Goal: Task Accomplishment & Management: Complete application form

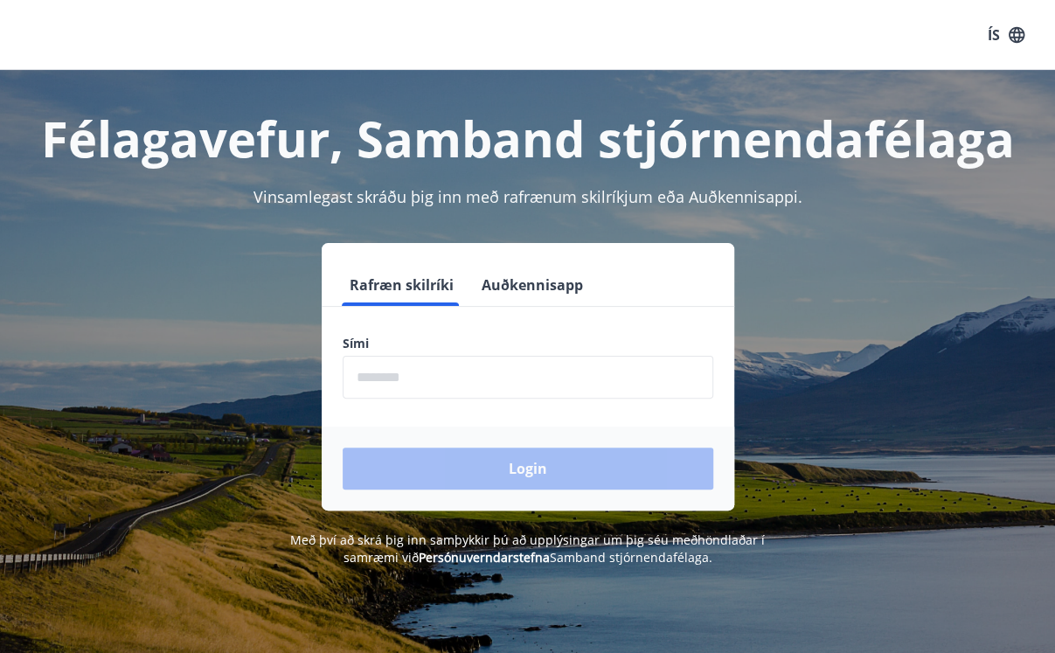
click at [386, 380] on input "phone" at bounding box center [528, 377] width 371 height 43
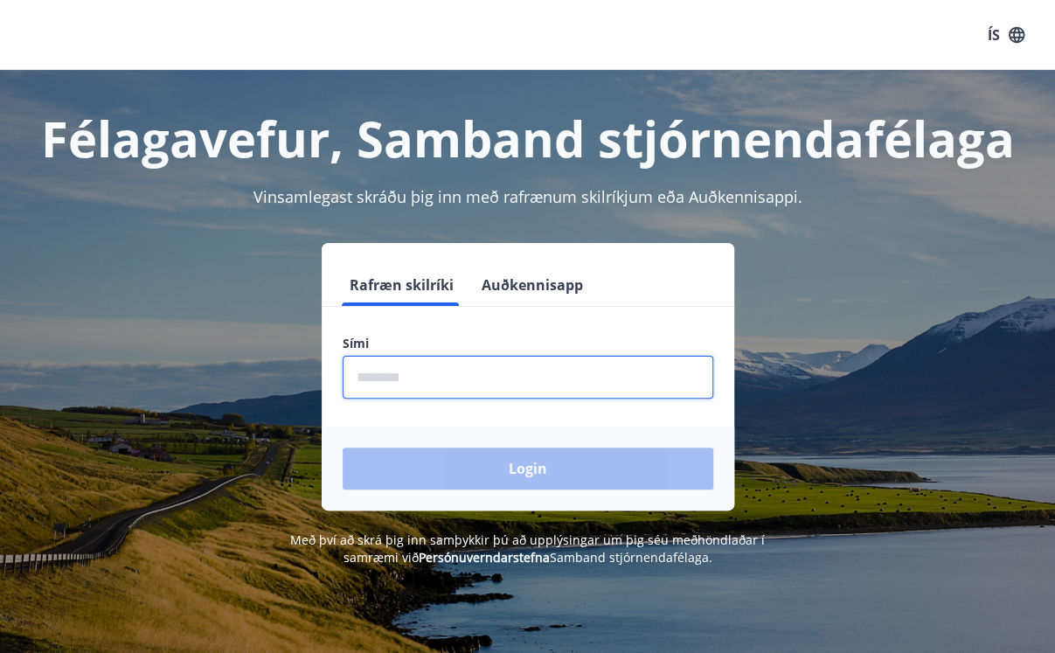
type input "********"
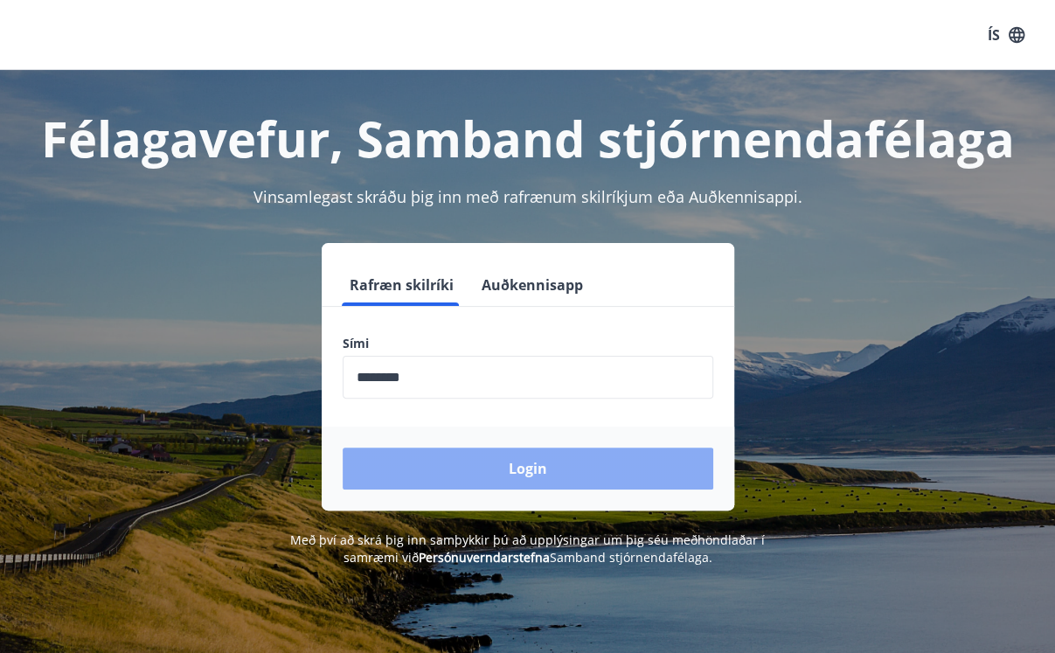
click at [518, 465] on button "Login" at bounding box center [528, 469] width 371 height 42
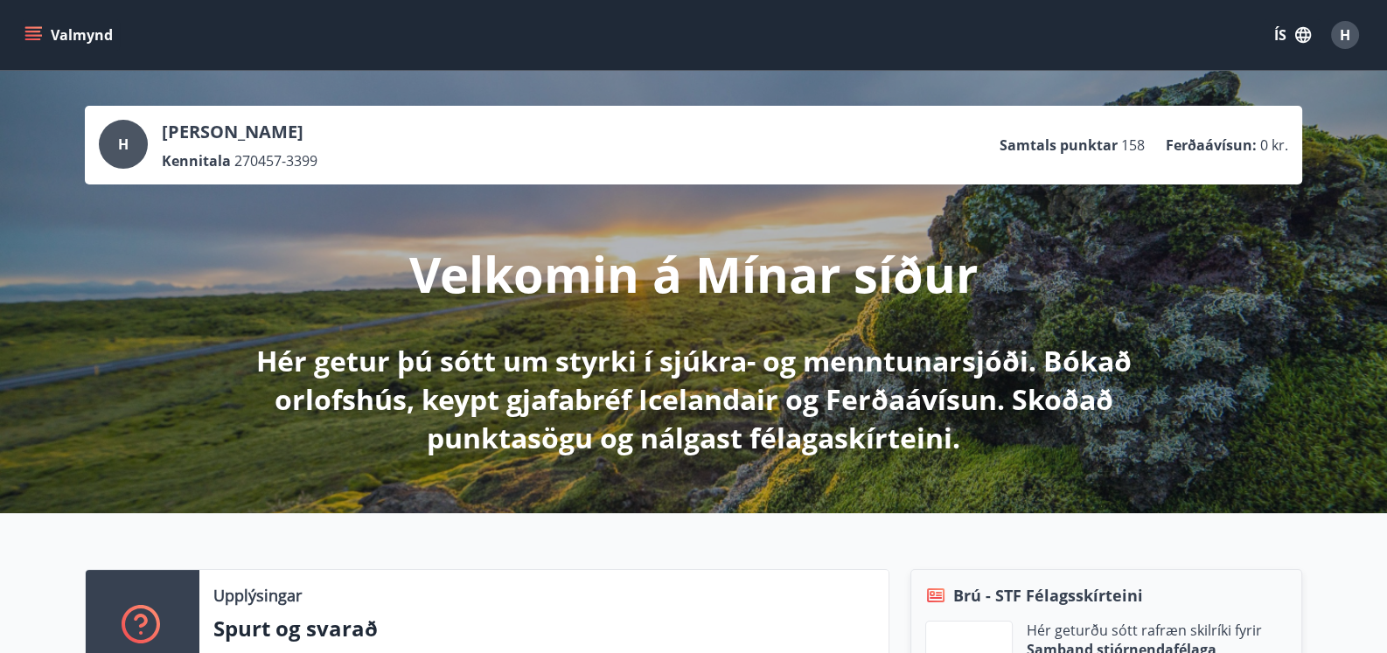
click at [31, 31] on icon "menu" at bounding box center [33, 32] width 16 height 2
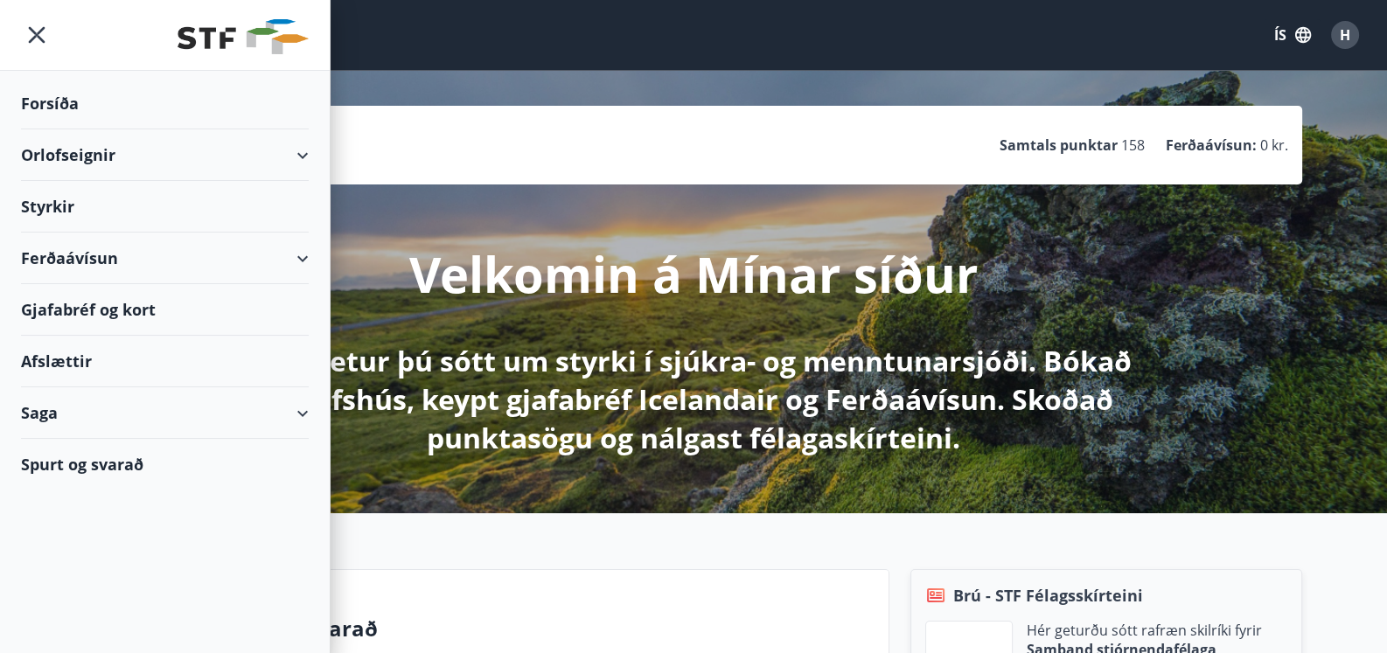
click at [58, 209] on div "Styrkir" at bounding box center [165, 207] width 288 height 52
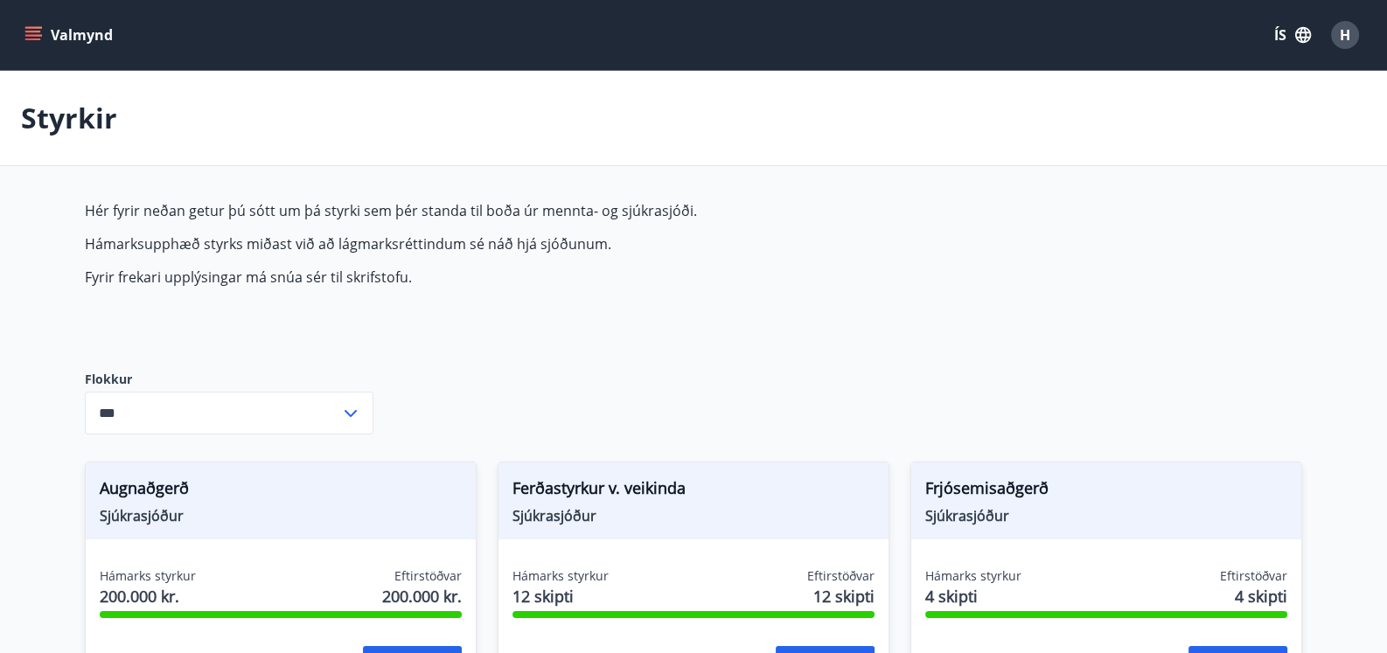
type input "***"
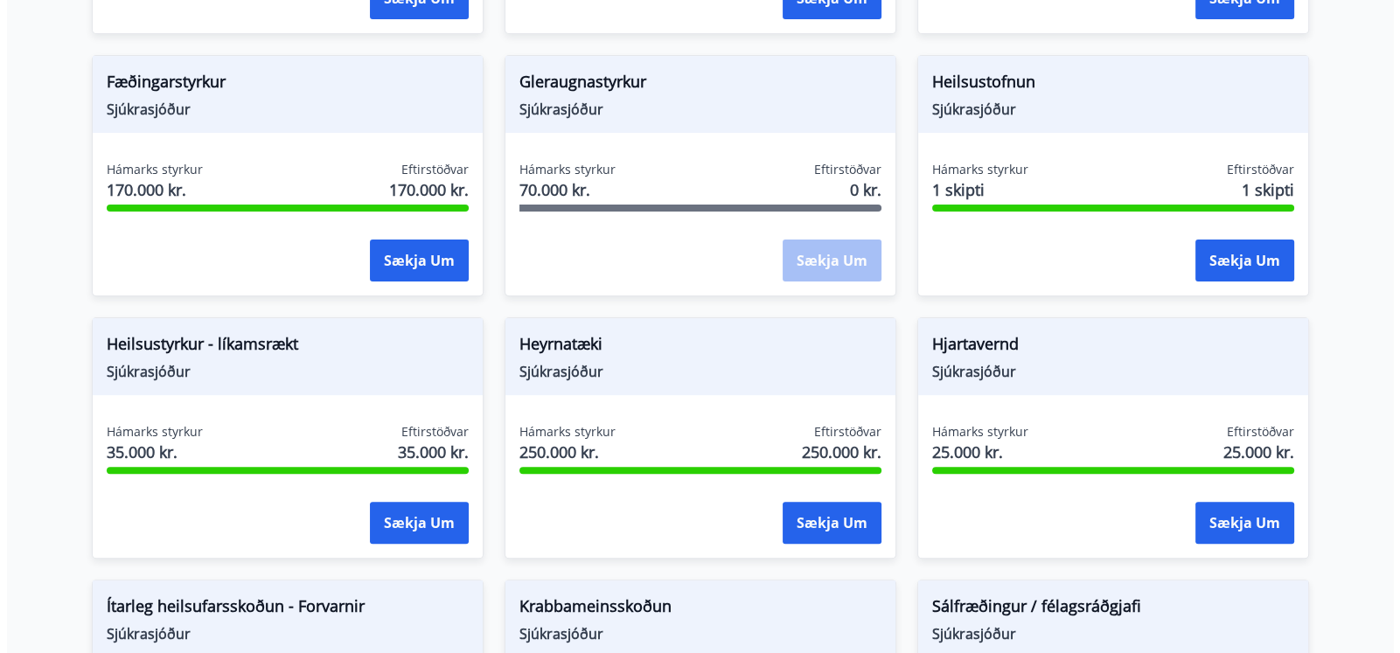
scroll to position [699, 0]
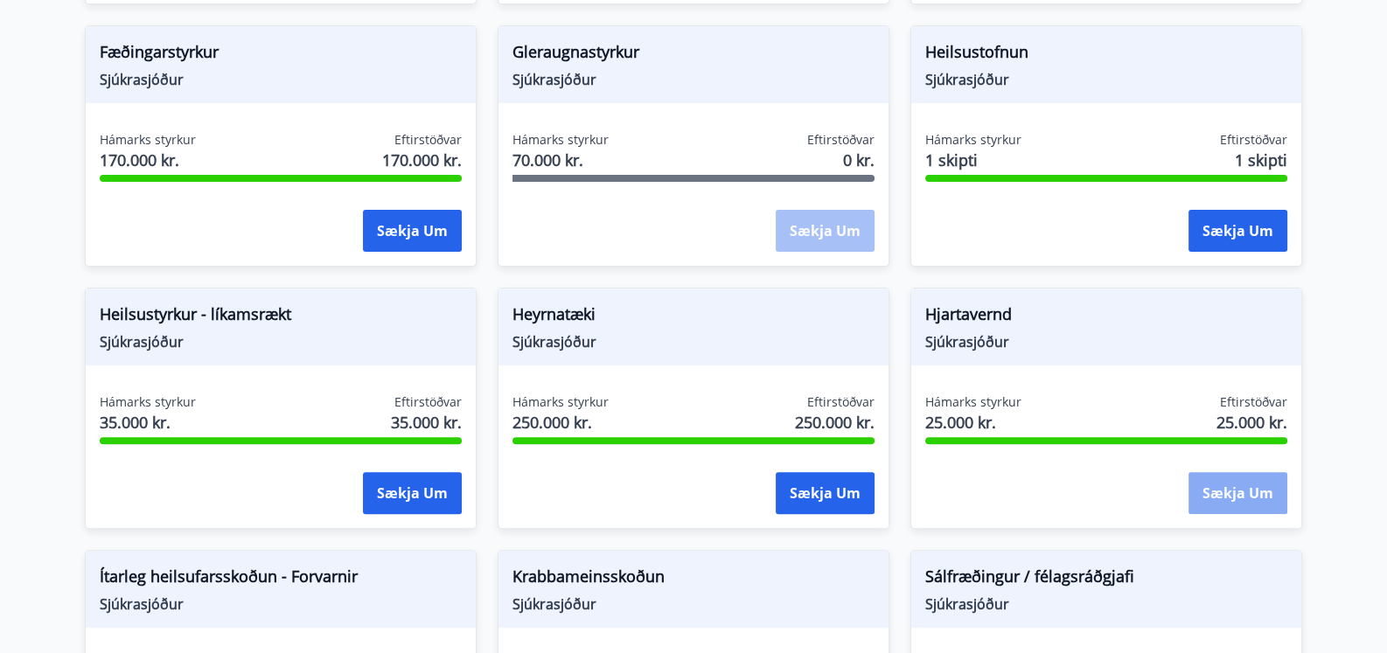
click at [1068, 494] on button "Sækja um" at bounding box center [1237, 493] width 99 height 42
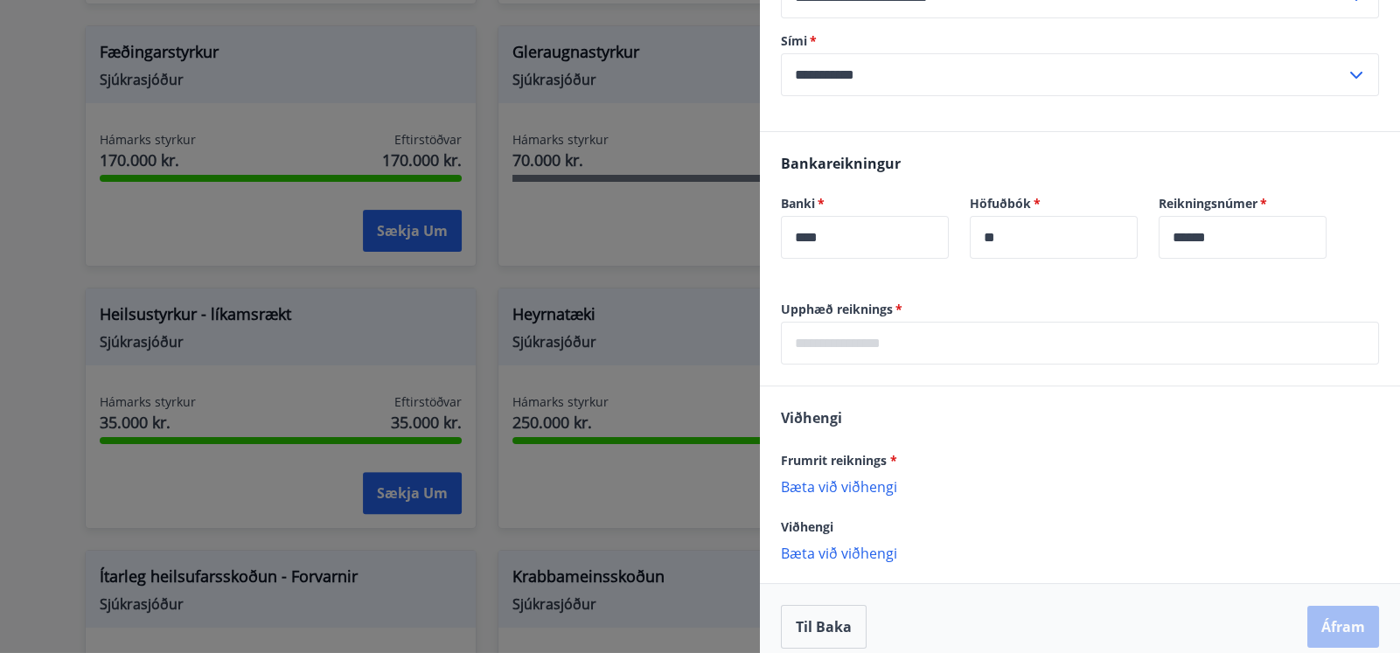
scroll to position [262, 0]
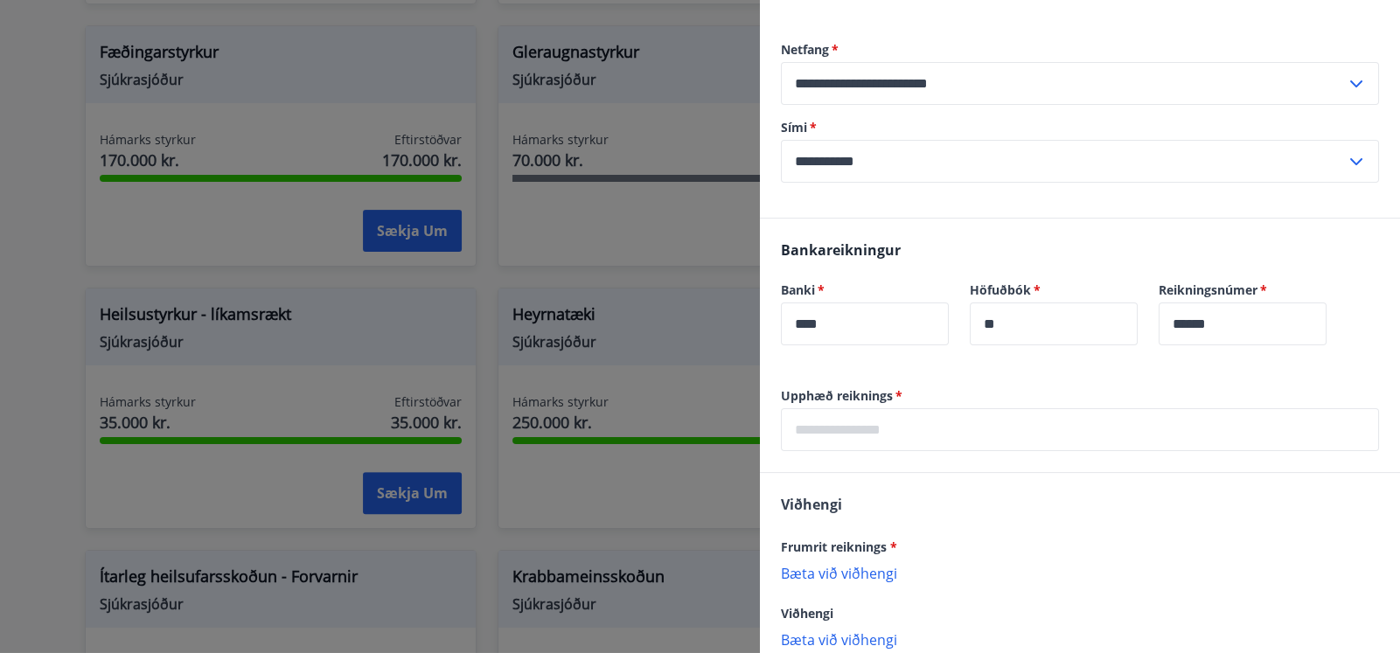
click at [822, 429] on input "text" at bounding box center [1080, 429] width 598 height 43
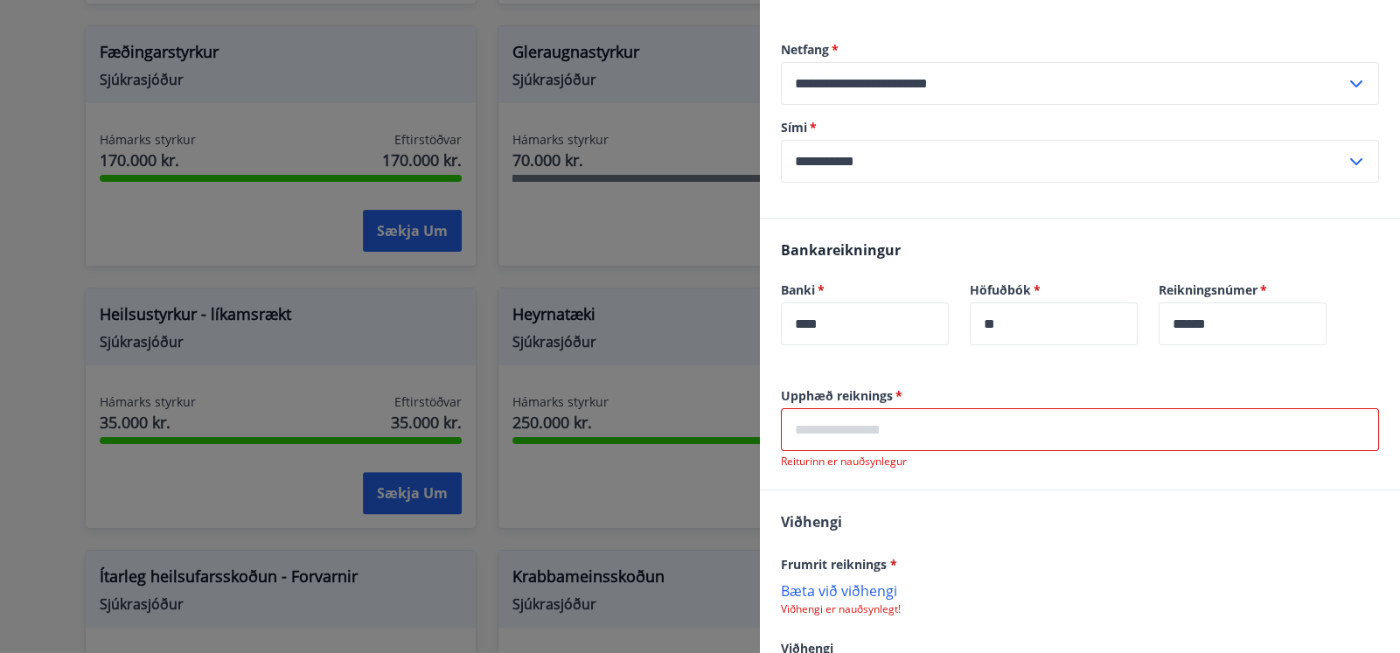
click at [807, 428] on input "text" at bounding box center [1080, 429] width 598 height 43
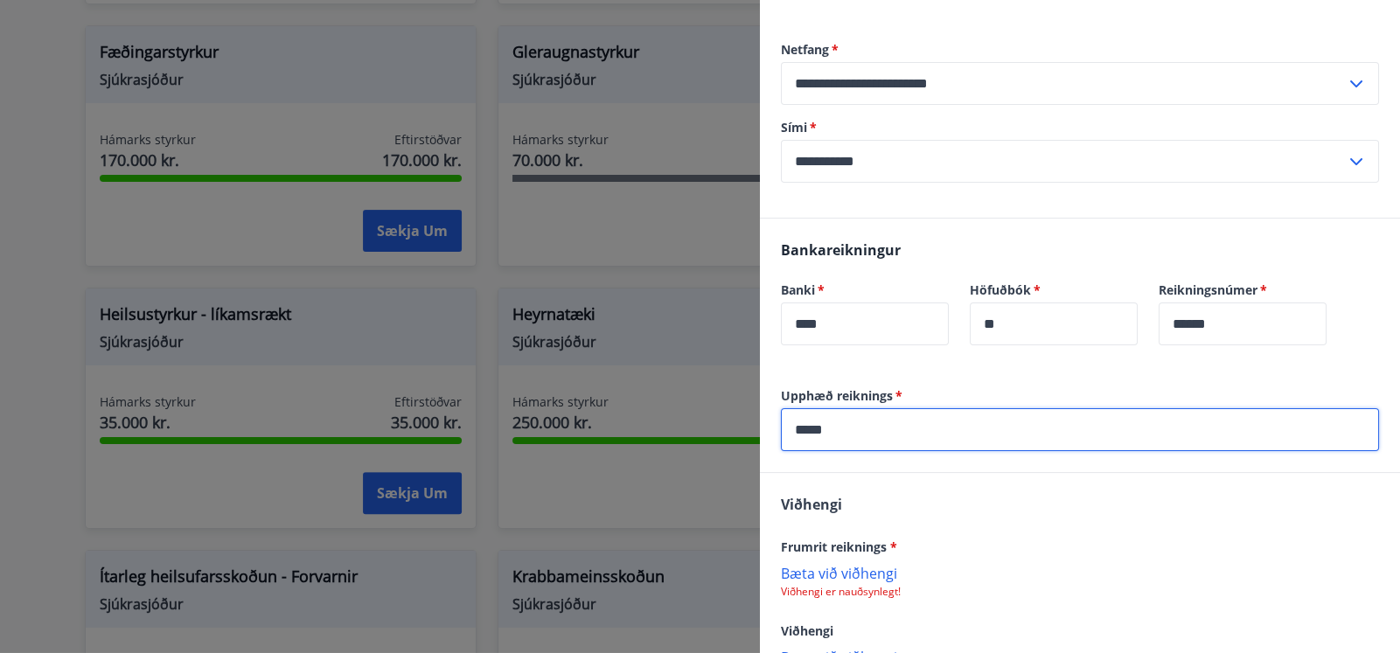
drag, startPoint x: 811, startPoint y: 429, endPoint x: 832, endPoint y: 419, distance: 24.2
click at [811, 428] on input "*****" at bounding box center [1080, 429] width 598 height 43
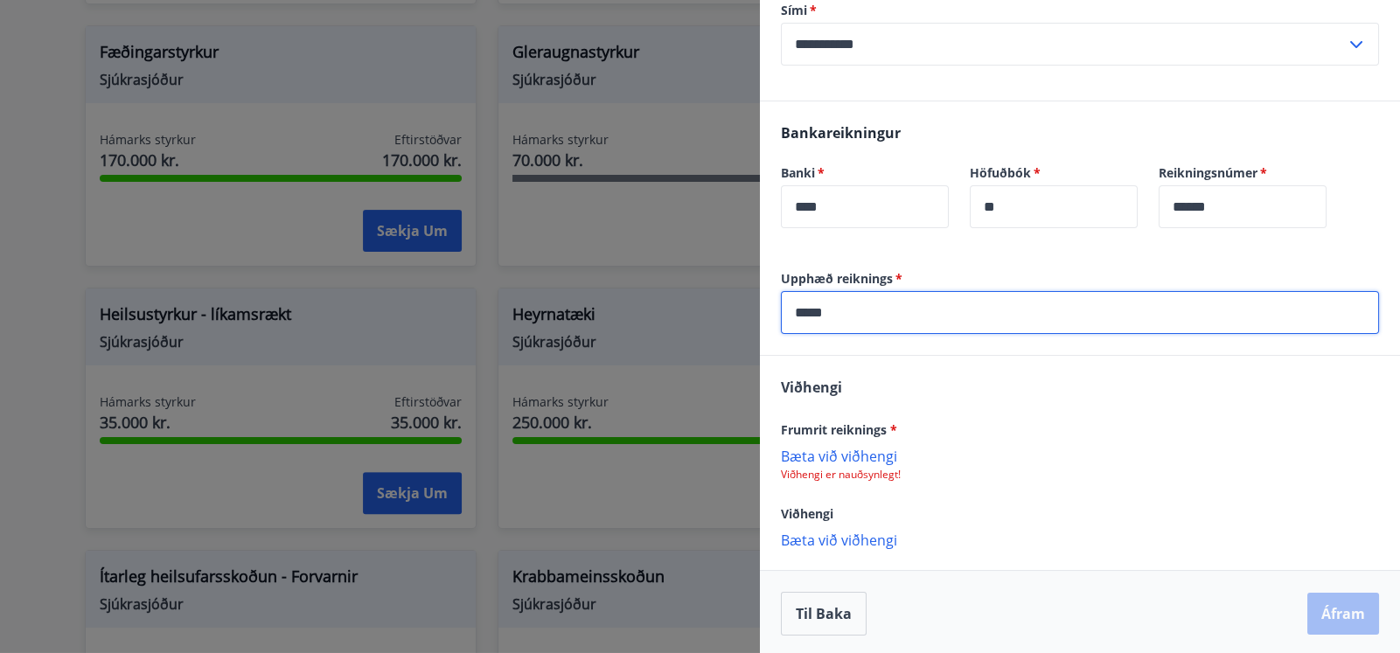
scroll to position [382, 0]
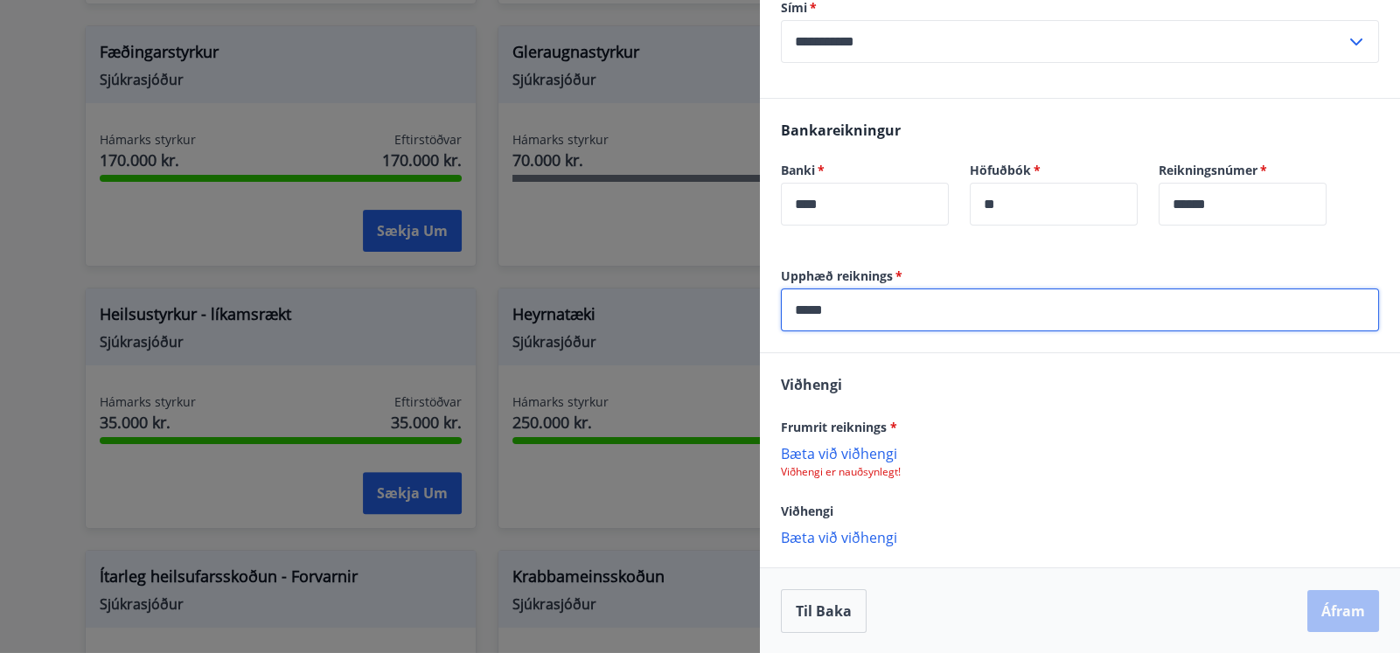
type input "*****"
click at [868, 450] on p "Bæta við viðhengi" at bounding box center [1080, 452] width 598 height 17
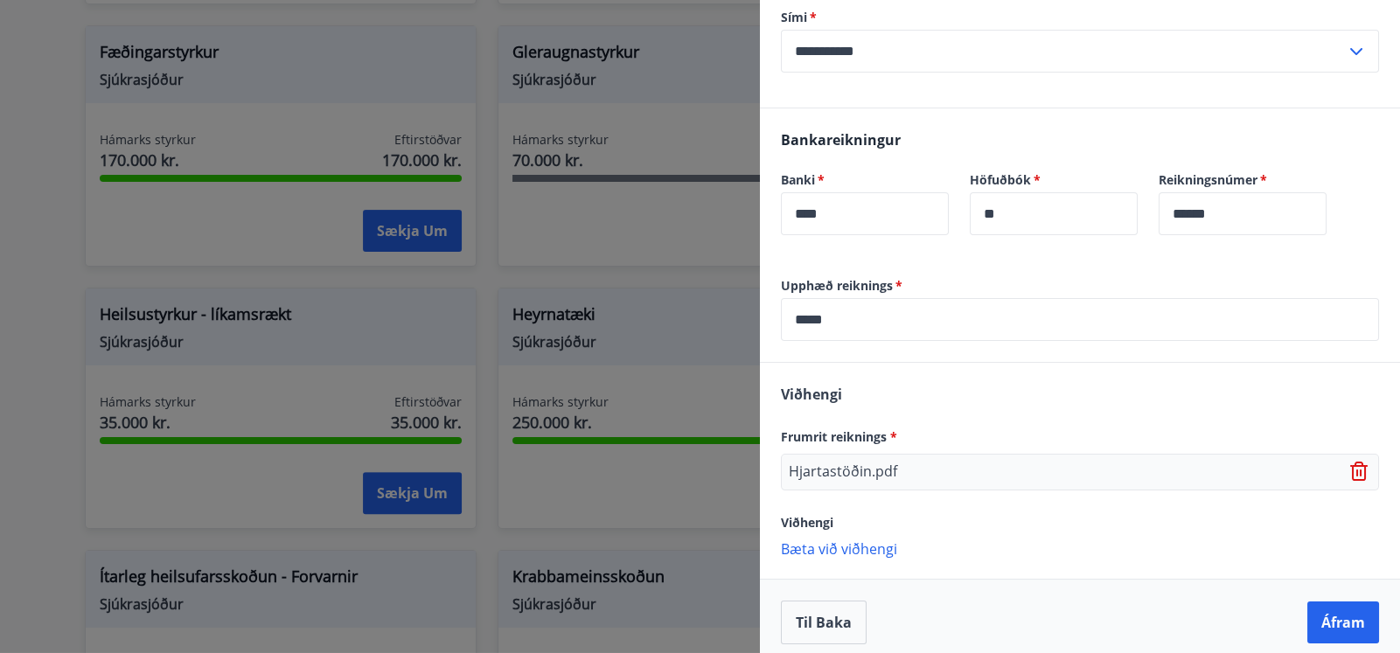
scroll to position [384, 0]
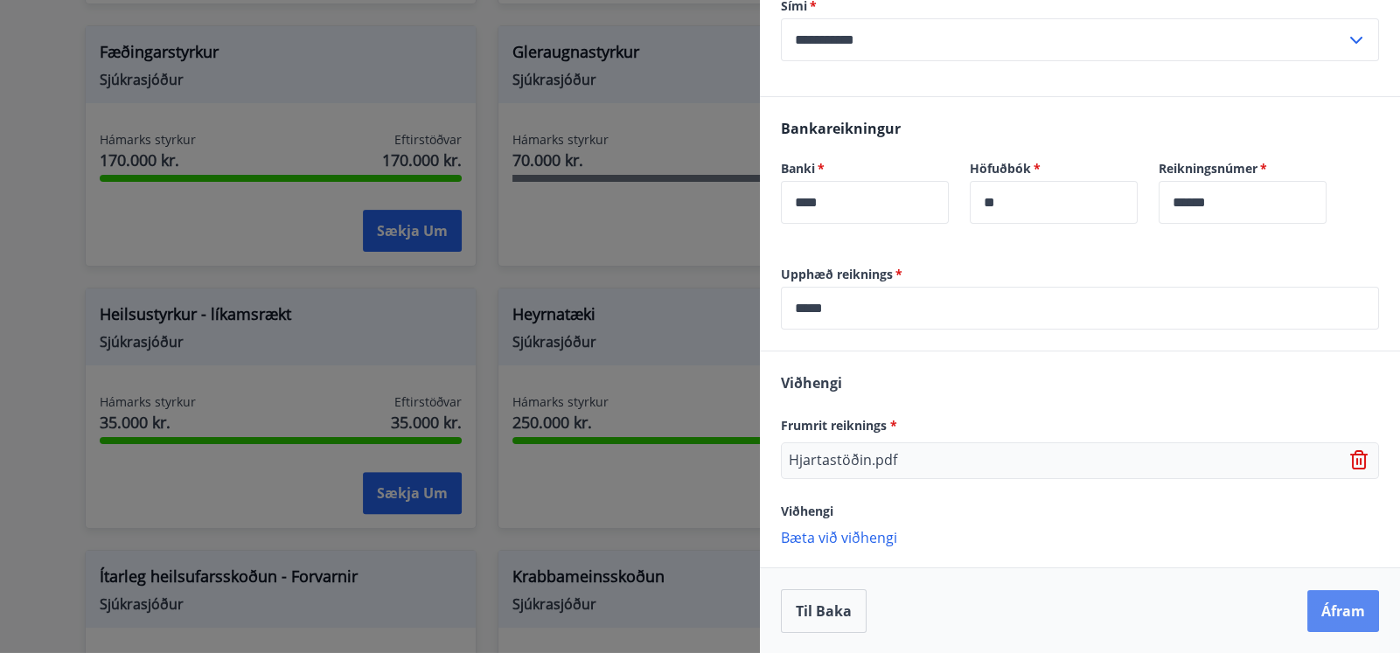
click at [1068, 604] on button "Áfram" at bounding box center [1343, 611] width 72 height 42
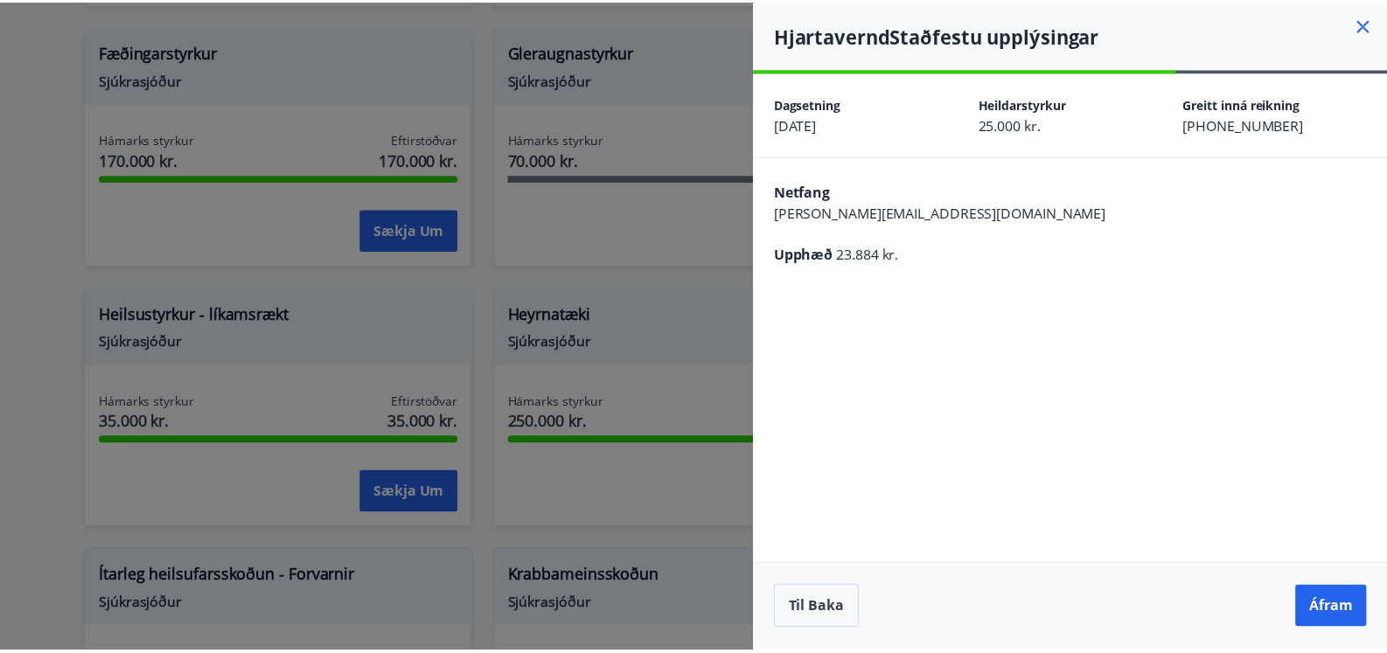
scroll to position [0, 0]
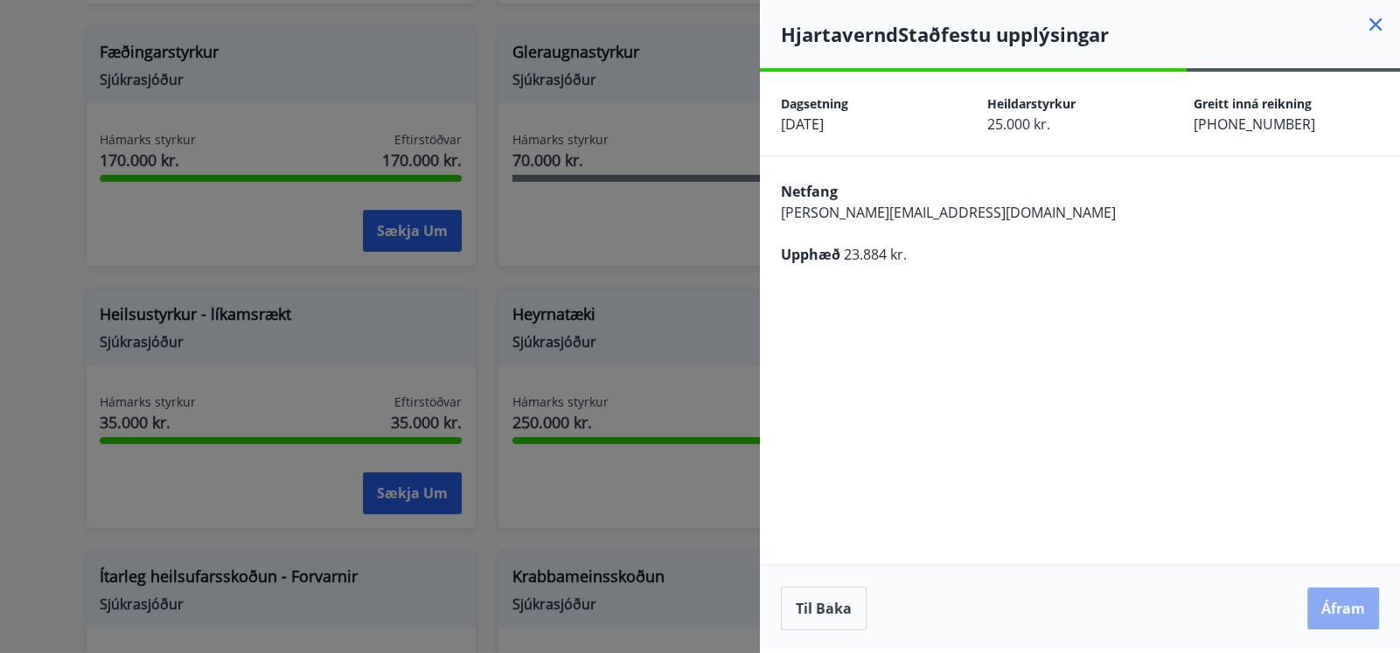
click at [1068, 607] on button "Áfram" at bounding box center [1343, 609] width 72 height 42
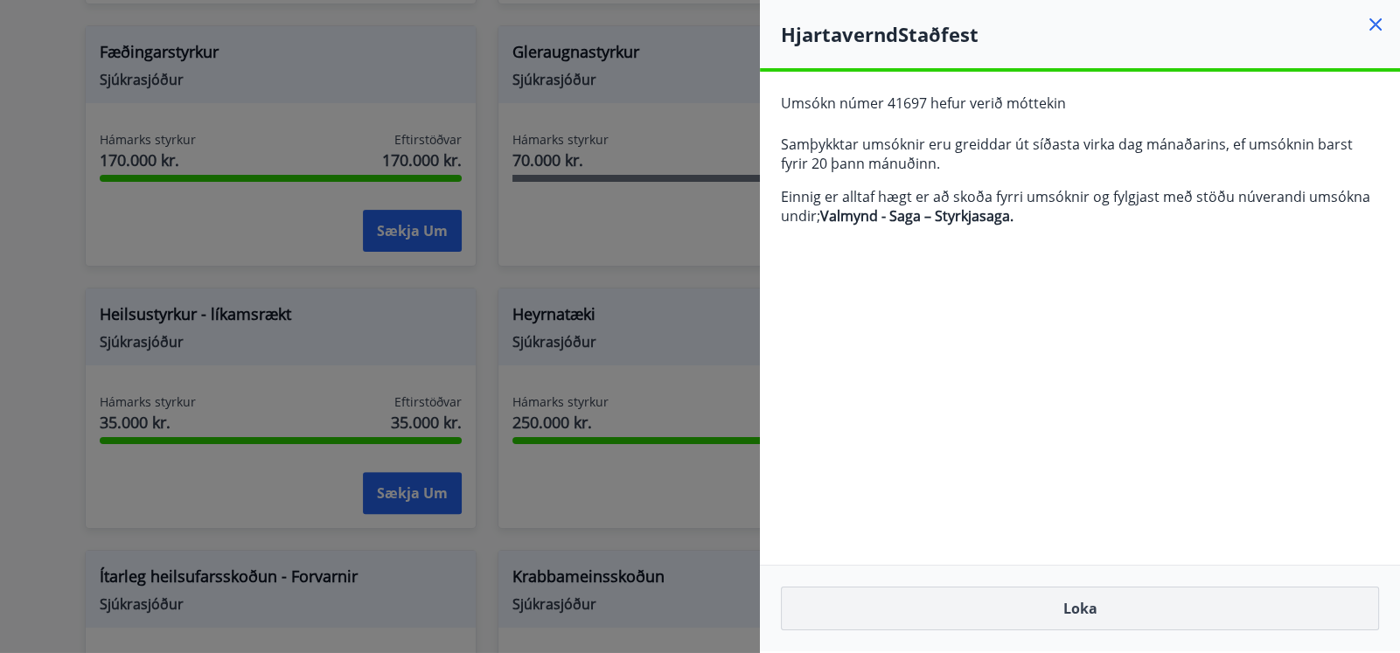
click at [1068, 607] on button "Loka" at bounding box center [1080, 609] width 598 height 44
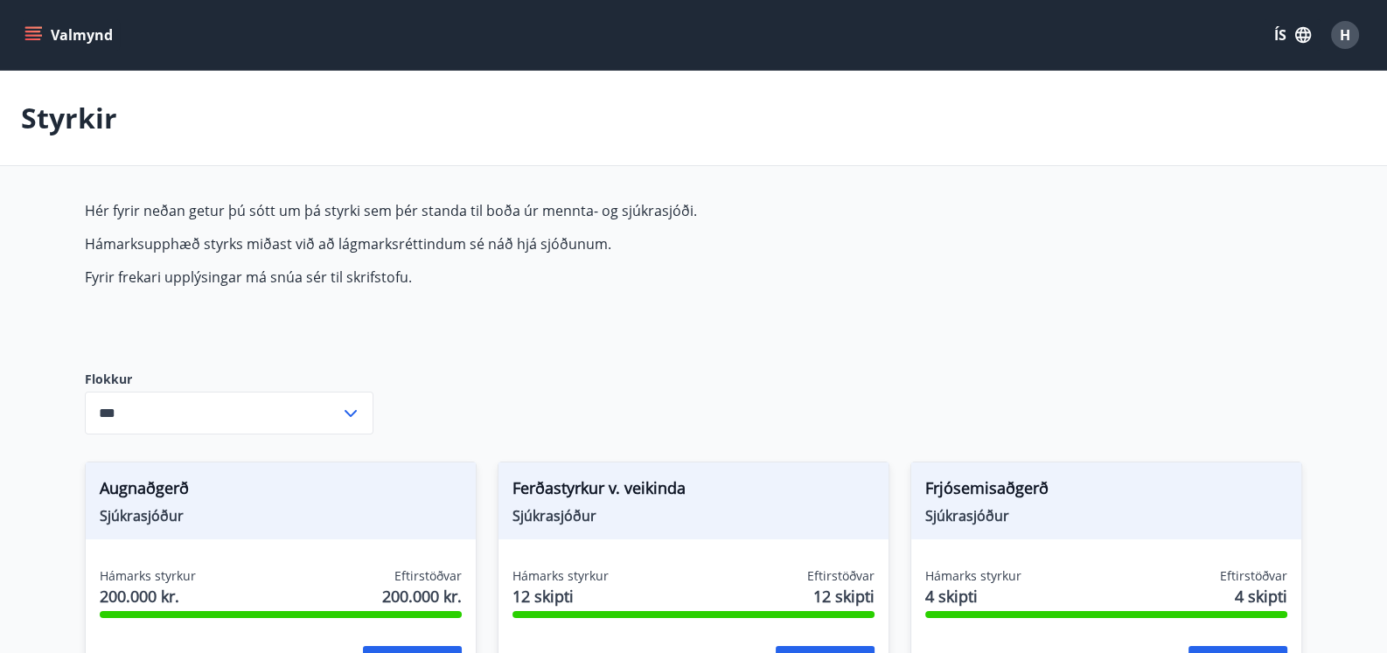
click at [1068, 39] on span "H" at bounding box center [1345, 34] width 10 height 19
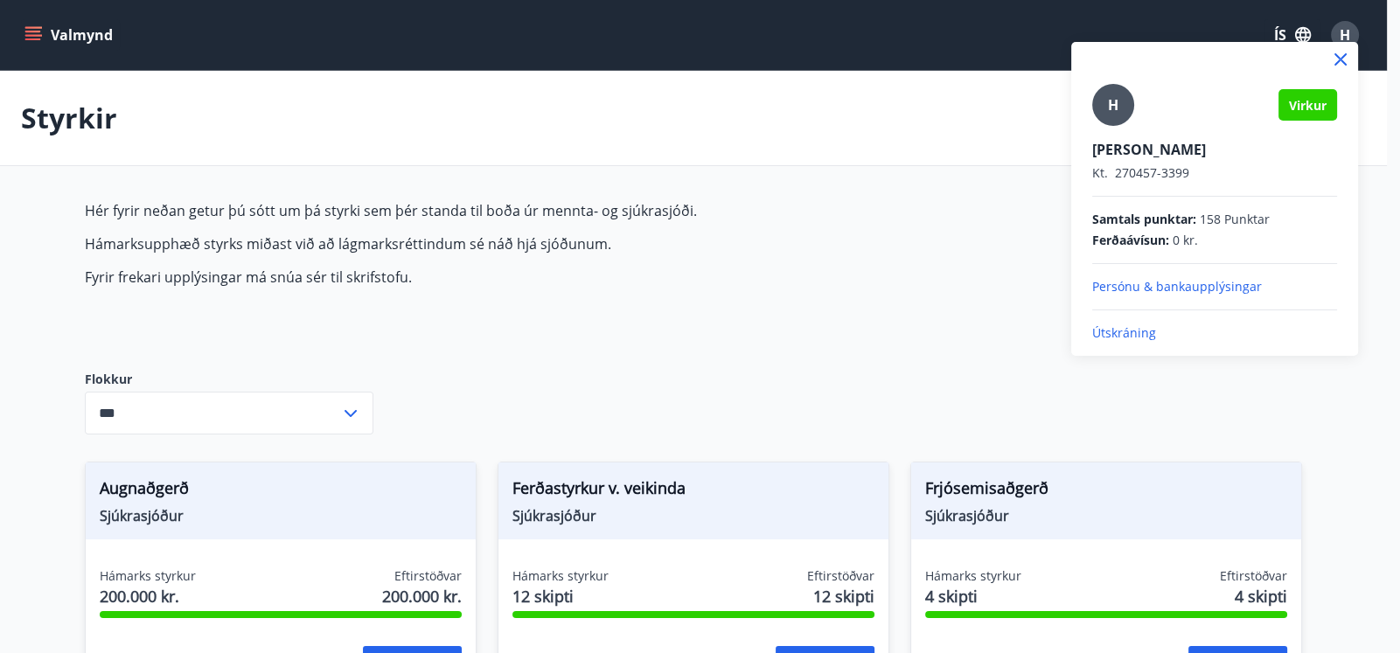
click at [1068, 332] on p "Útskráning" at bounding box center [1214, 332] width 245 height 17
